Goal: Task Accomplishment & Management: Manage account settings

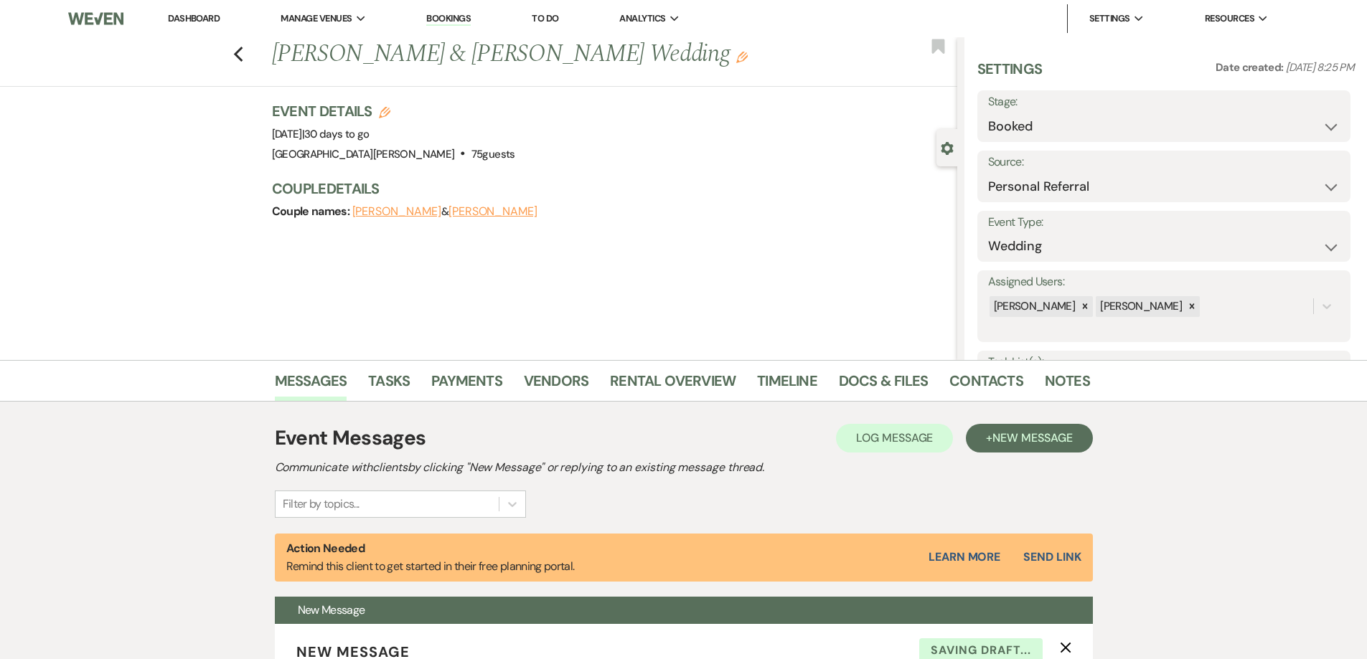
select select "12"
click at [472, 385] on link "Payments" at bounding box center [466, 386] width 71 height 32
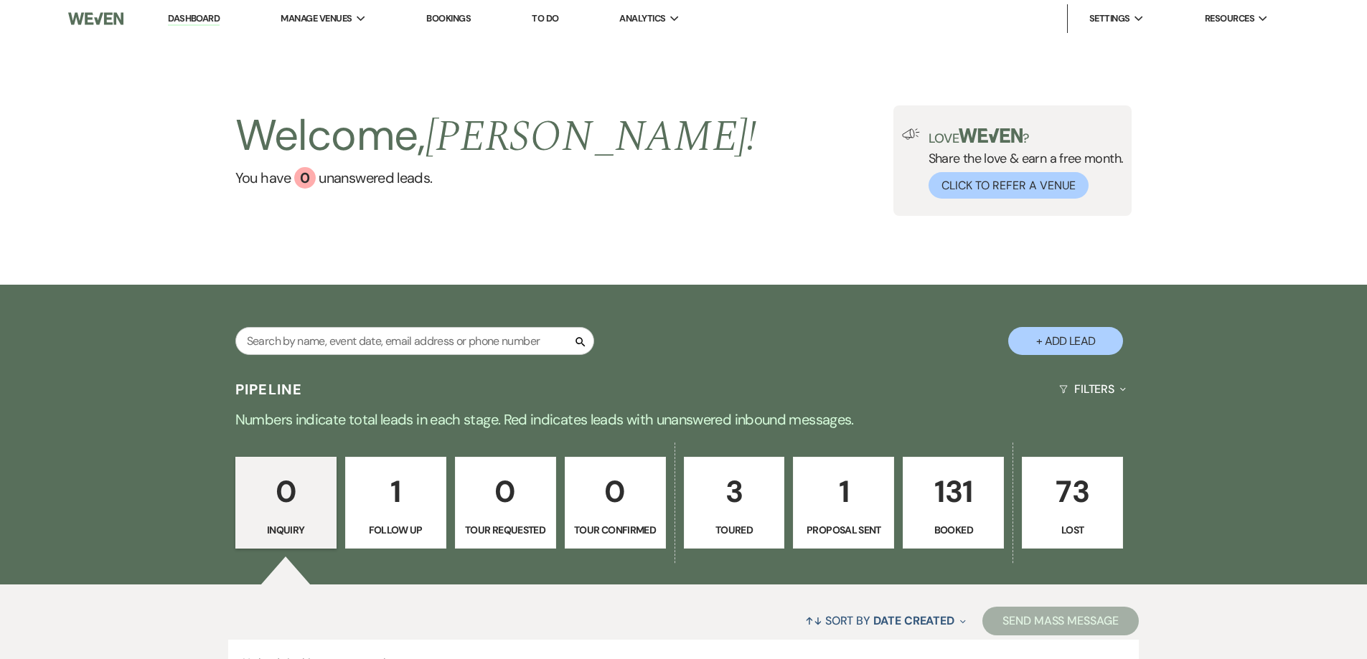
click at [951, 489] on p "131" at bounding box center [953, 492] width 83 height 48
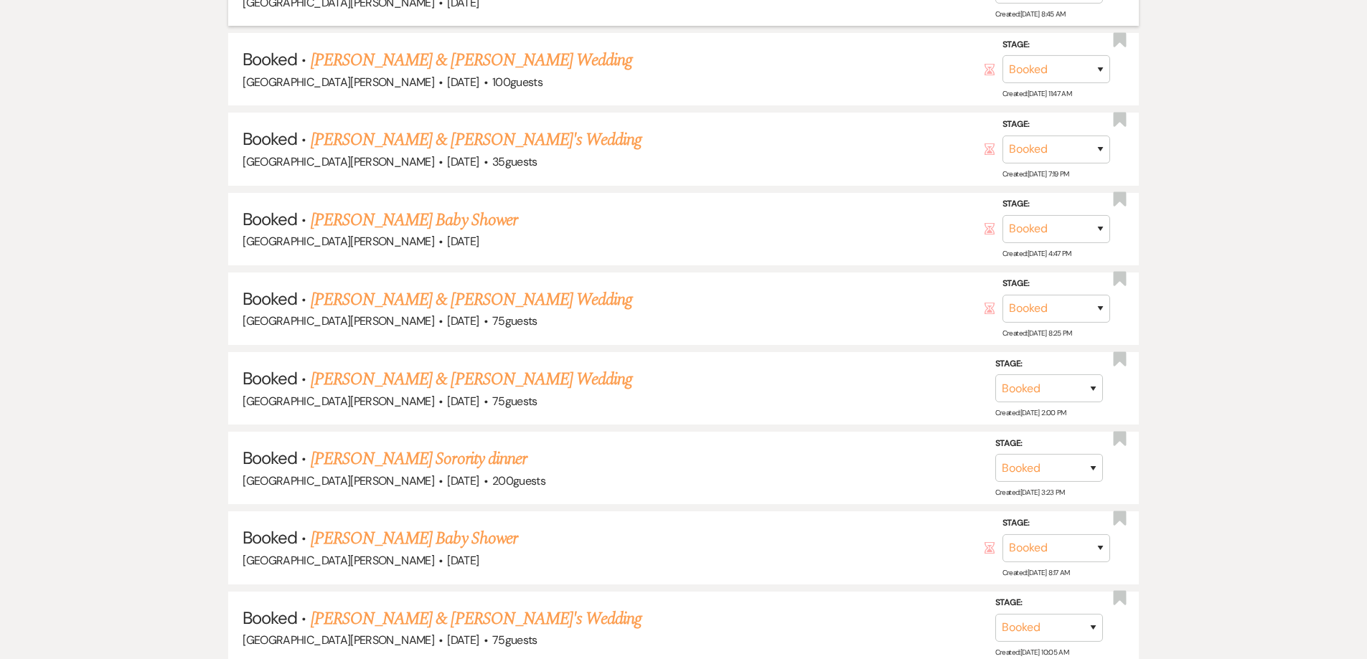
scroll to position [861, 0]
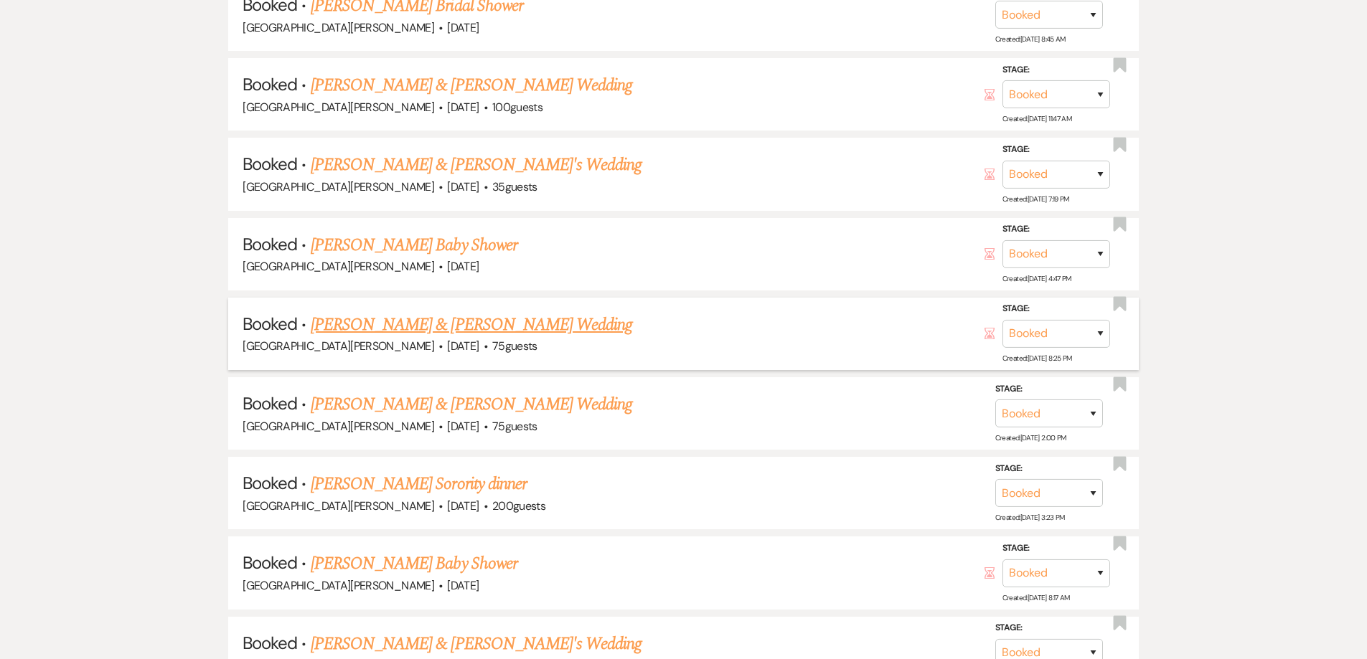
click at [392, 336] on link "[PERSON_NAME] & [PERSON_NAME] Wedding" at bounding box center [471, 325] width 321 height 26
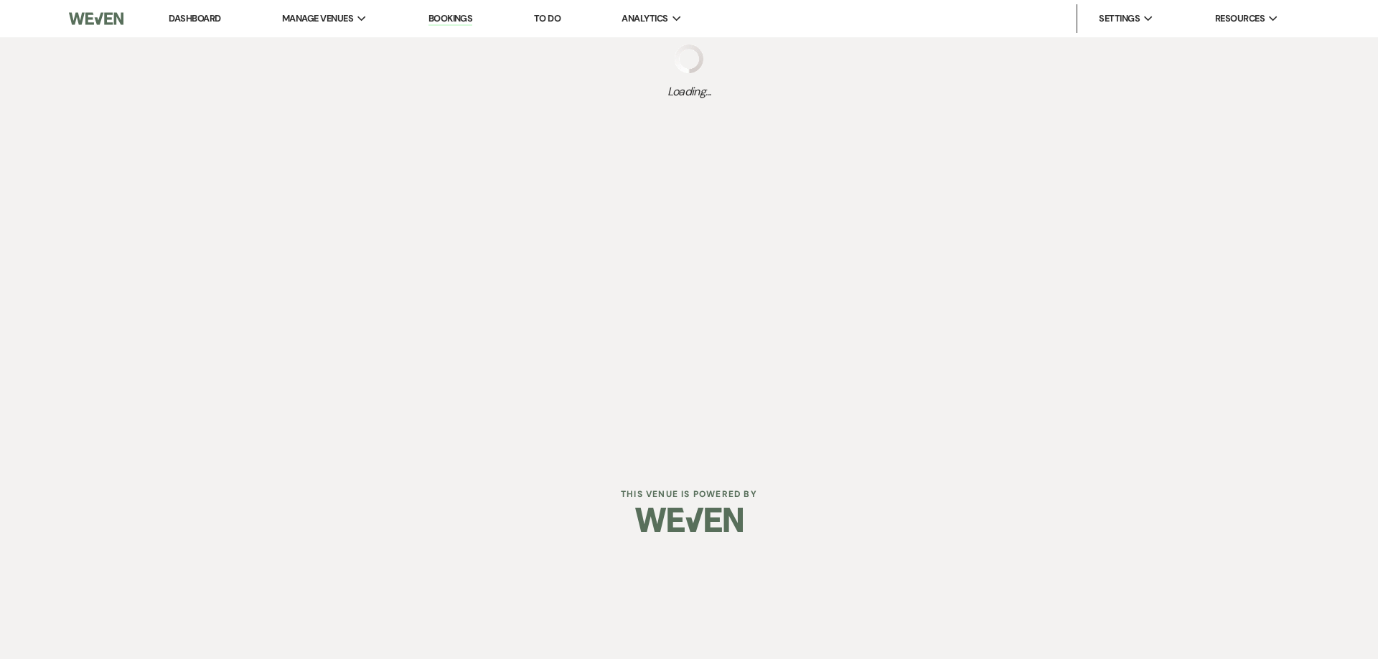
select select "12"
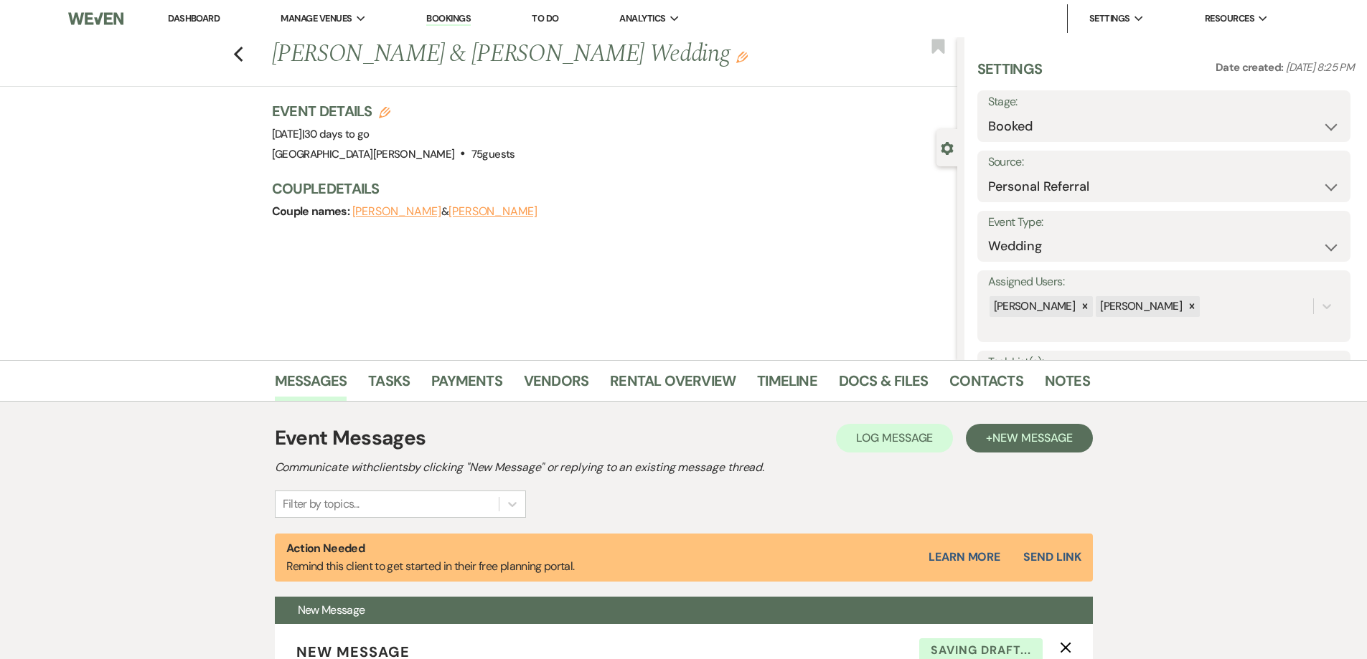
click at [411, 212] on button "[PERSON_NAME]" at bounding box center [396, 211] width 89 height 11
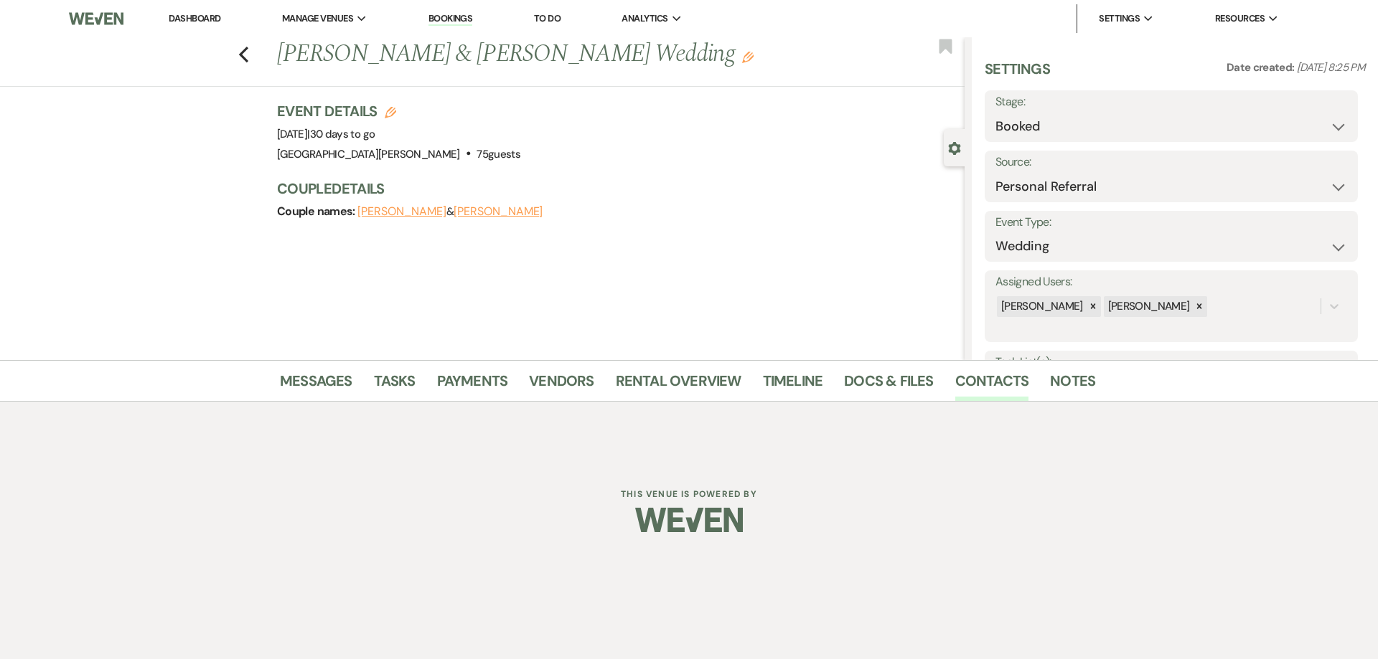
select select "email"
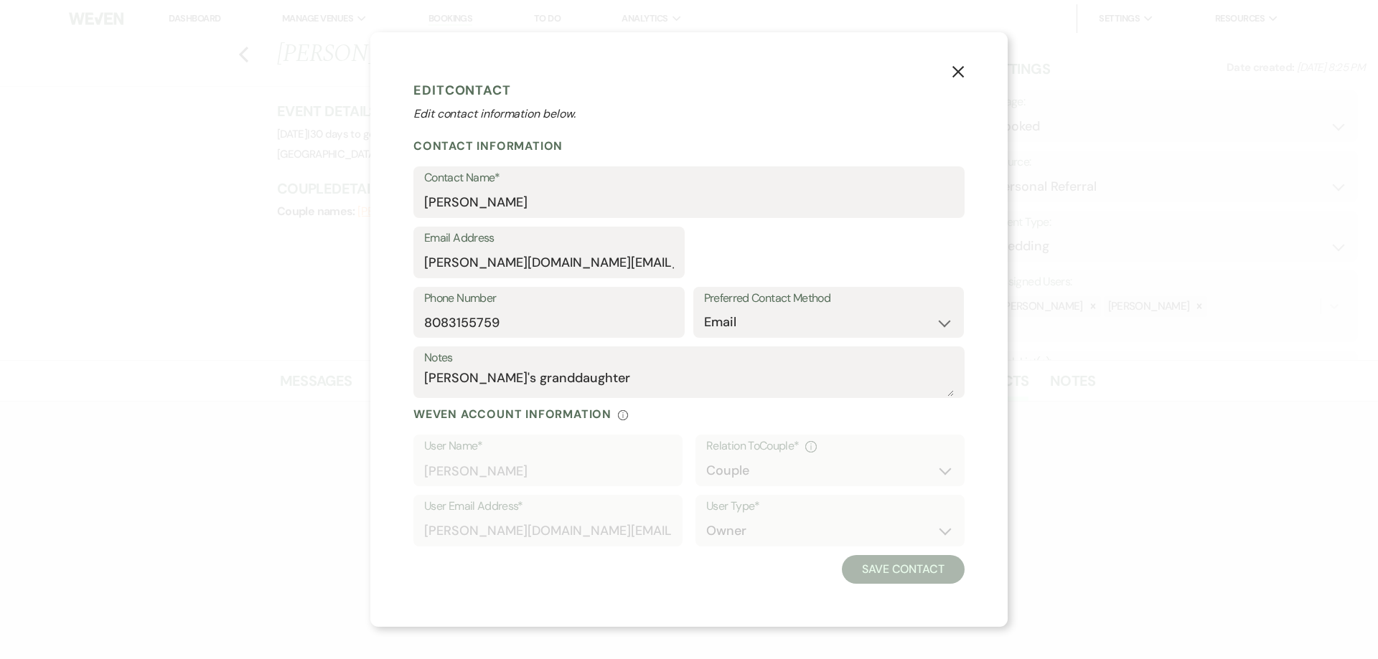
select select "1"
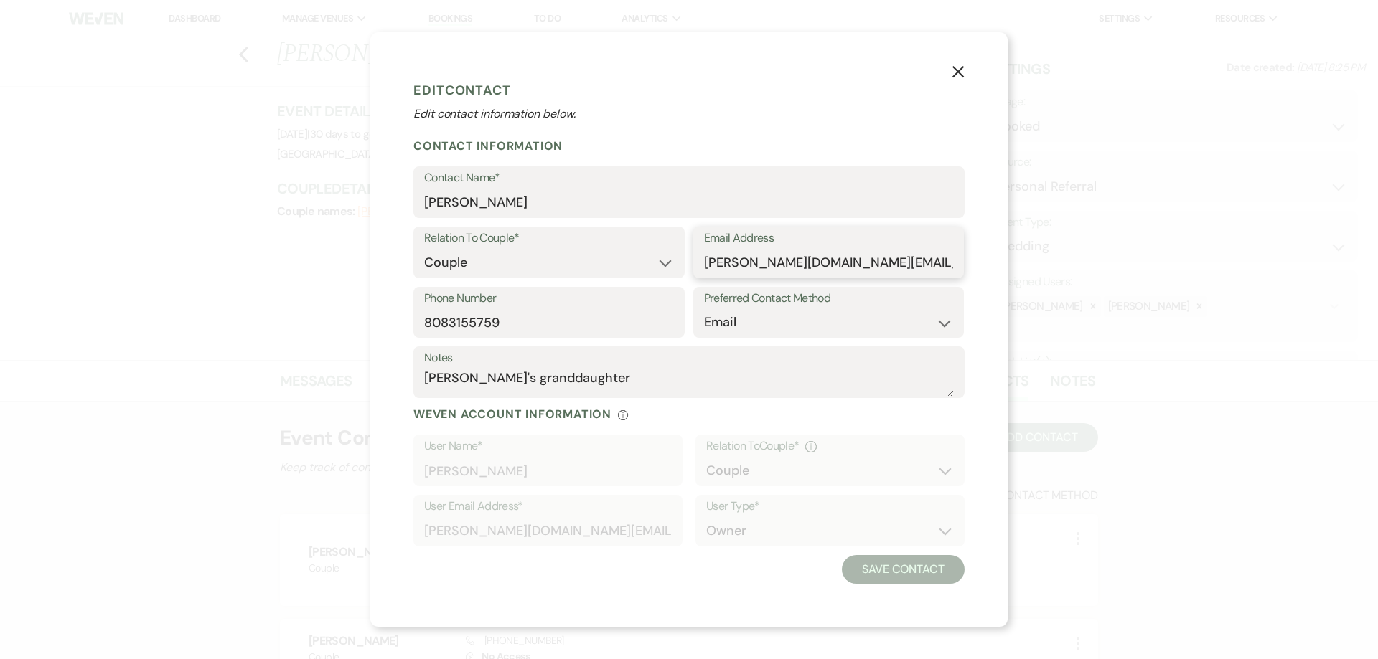
drag, startPoint x: 704, startPoint y: 261, endPoint x: 939, endPoint y: 263, distance: 234.6
click at [939, 263] on input "[PERSON_NAME][DOMAIN_NAME][EMAIL_ADDRESS][PERSON_NAME][DOMAIN_NAME]" at bounding box center [829, 263] width 250 height 28
